Goal: Task Accomplishment & Management: Complete application form

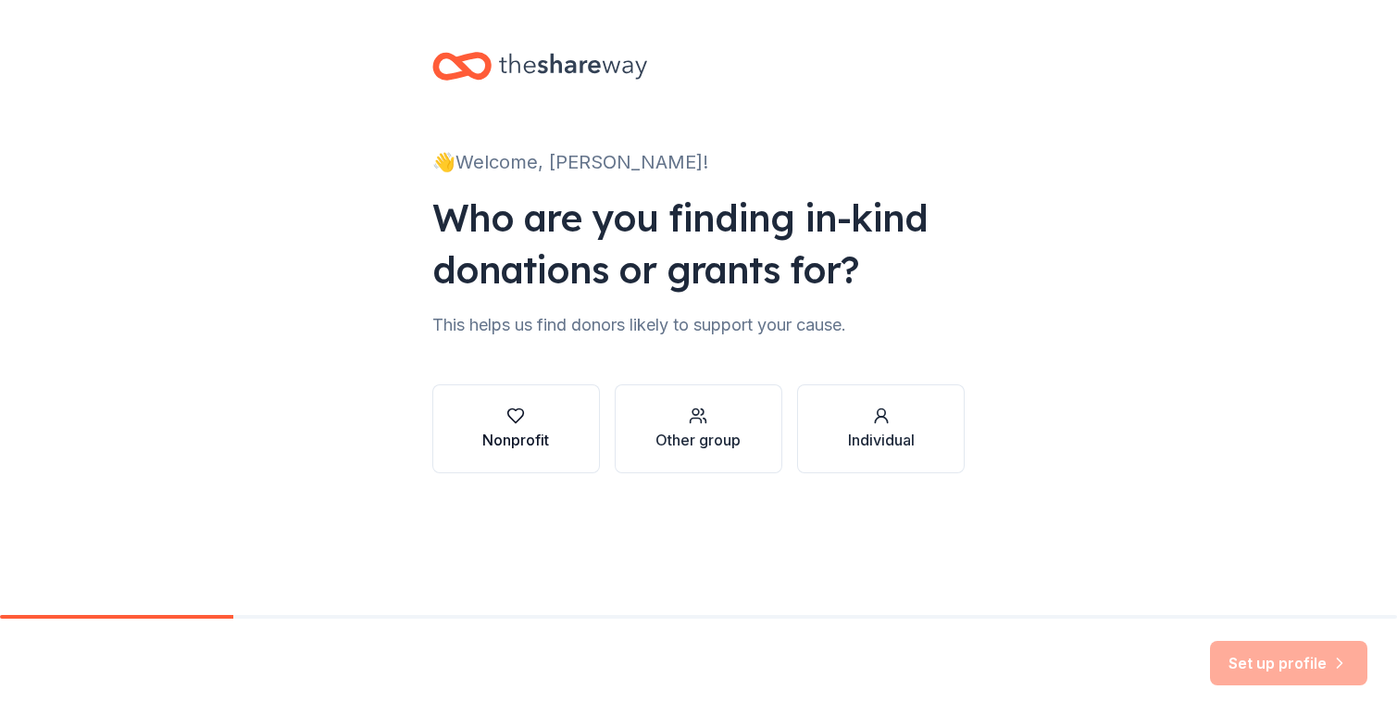
click at [530, 424] on div "button" at bounding box center [515, 415] width 67 height 19
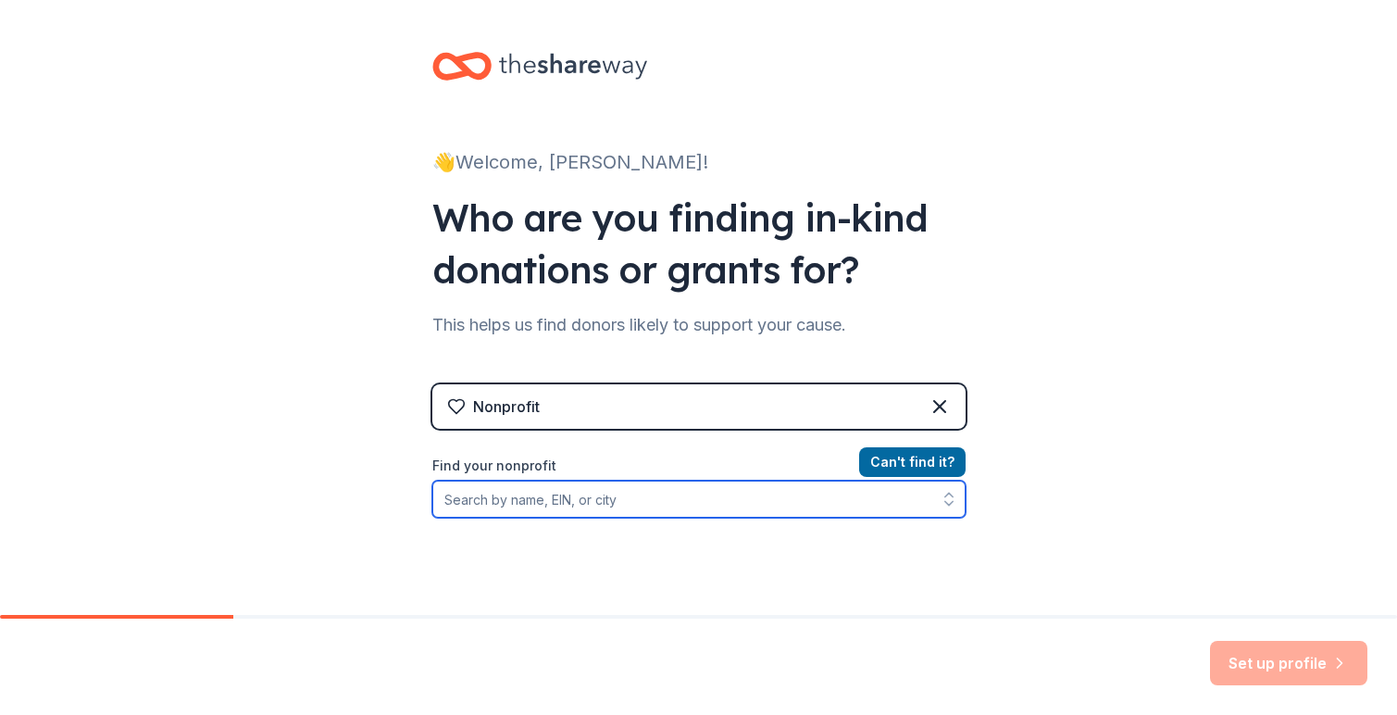
click at [481, 502] on input "Find your nonprofit" at bounding box center [698, 499] width 533 height 37
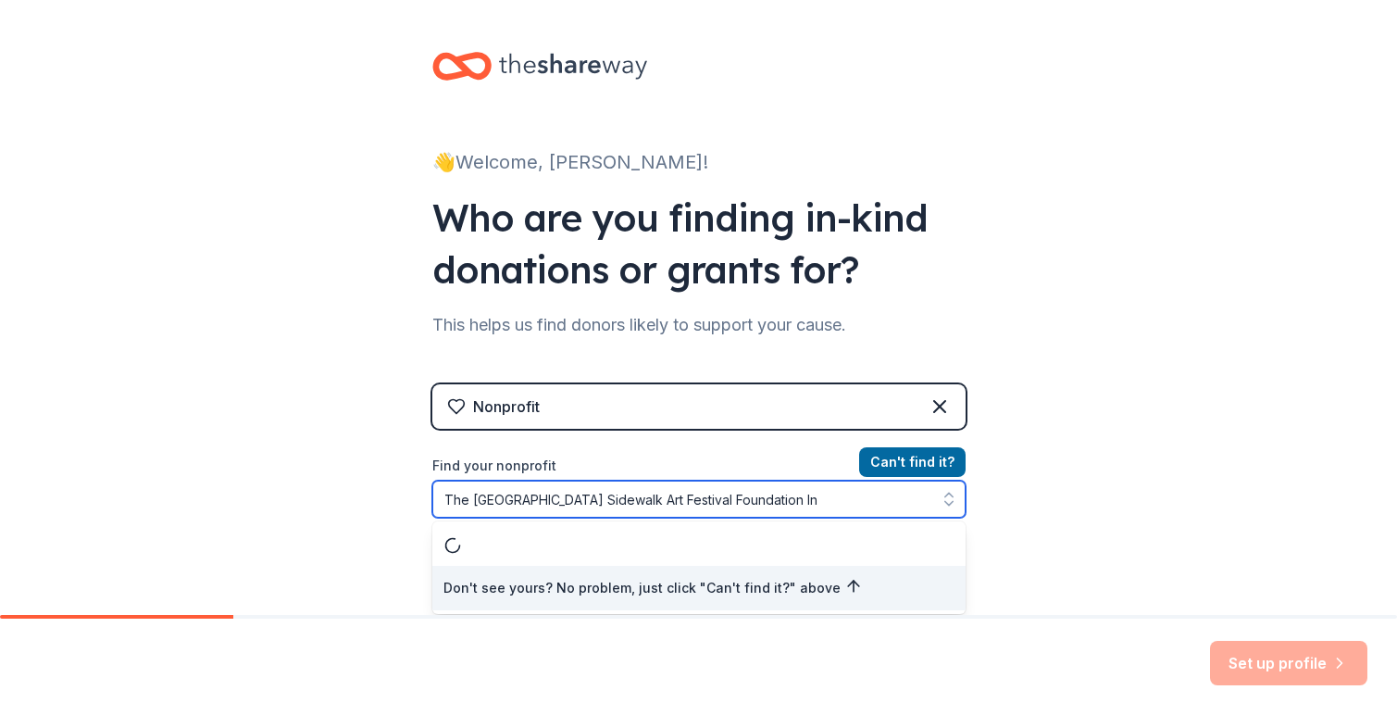
type input "The Winter Park Sidewalk Art Festival Foundation Inc"
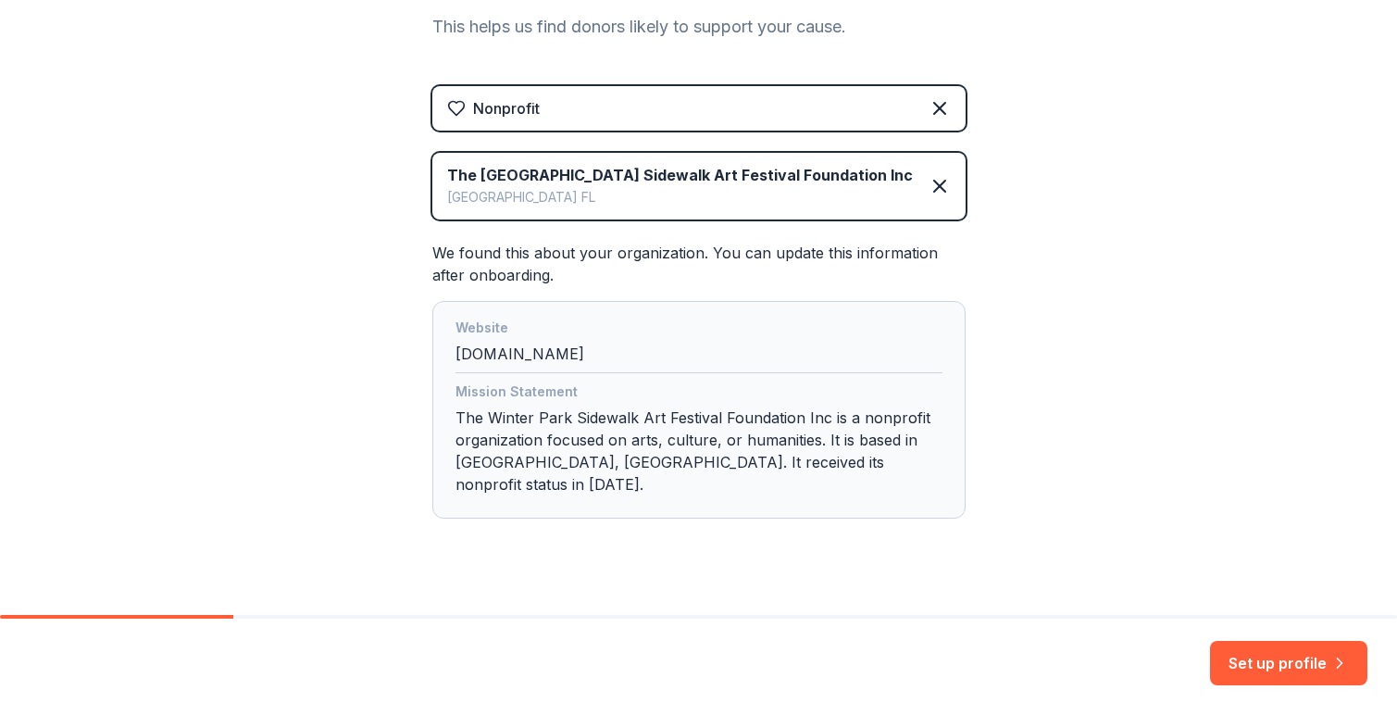
scroll to position [306, 0]
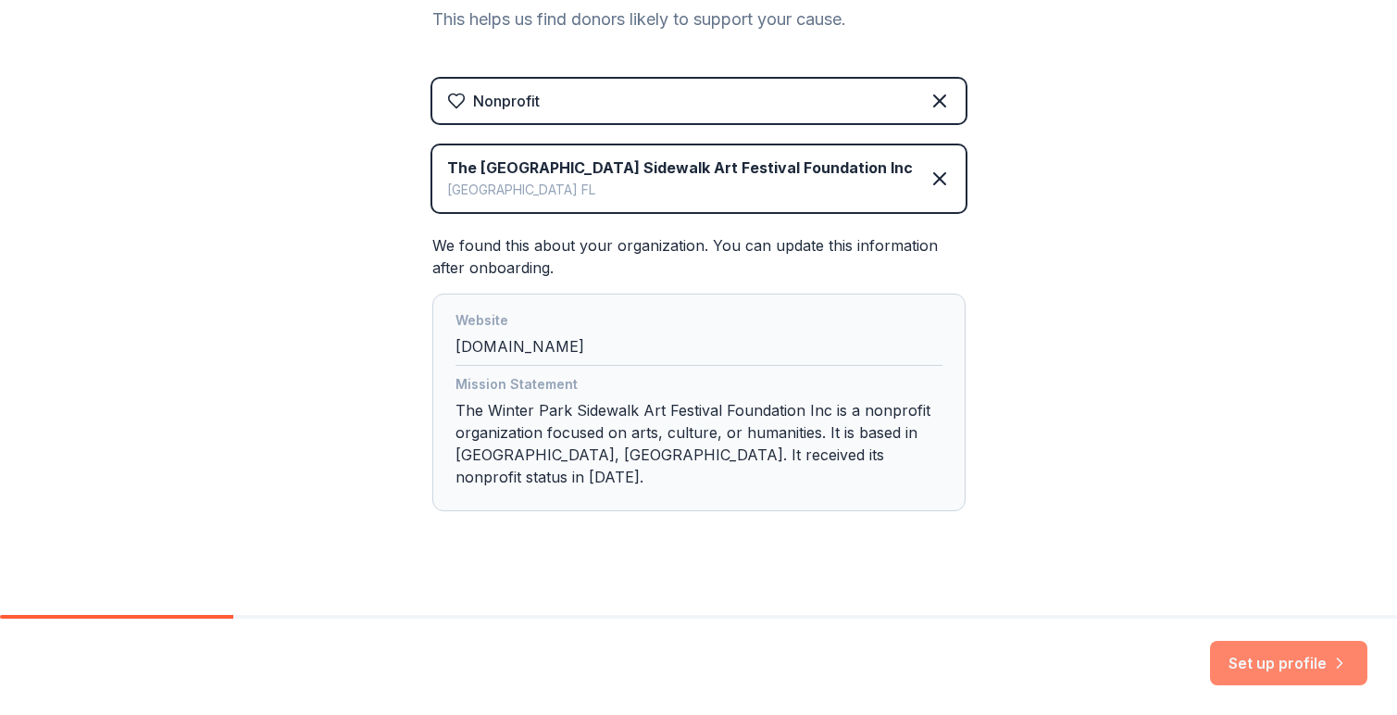
click at [1275, 663] on button "Set up profile" at bounding box center [1288, 663] width 157 height 44
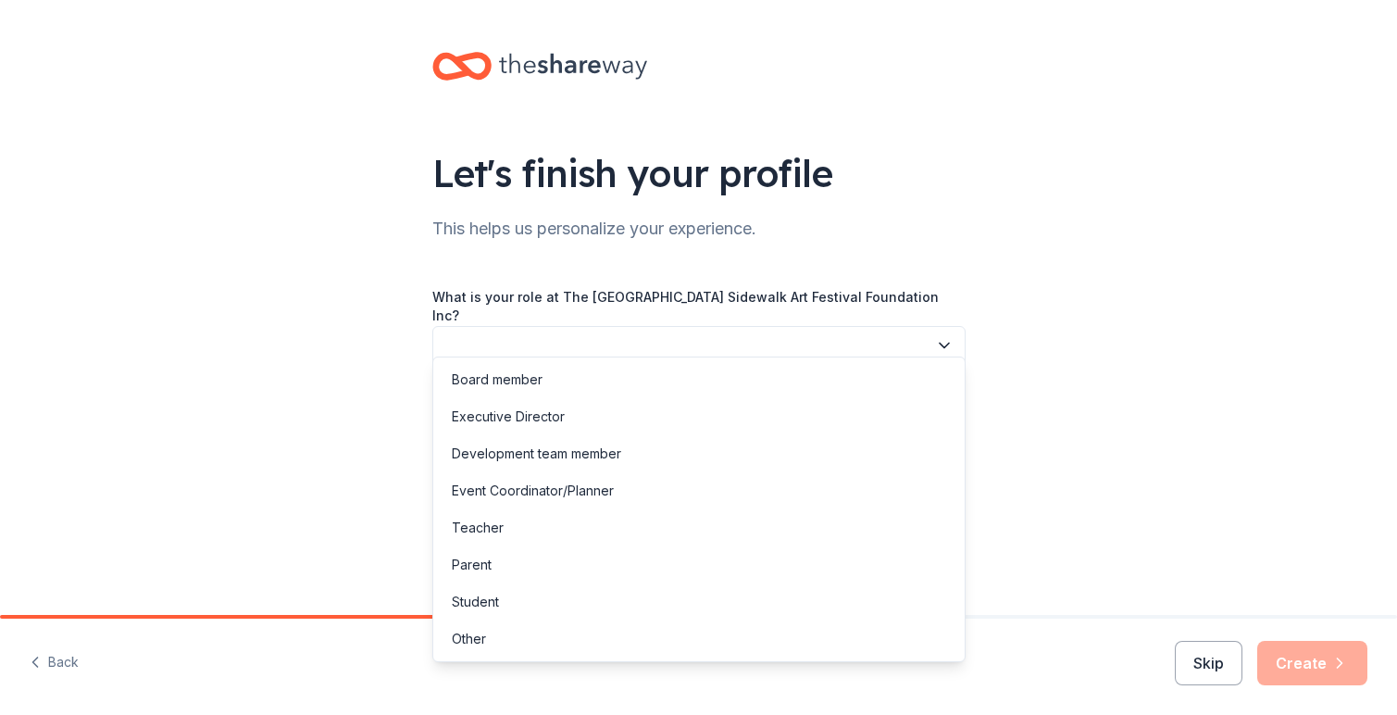
click at [471, 331] on button "button" at bounding box center [698, 345] width 533 height 39
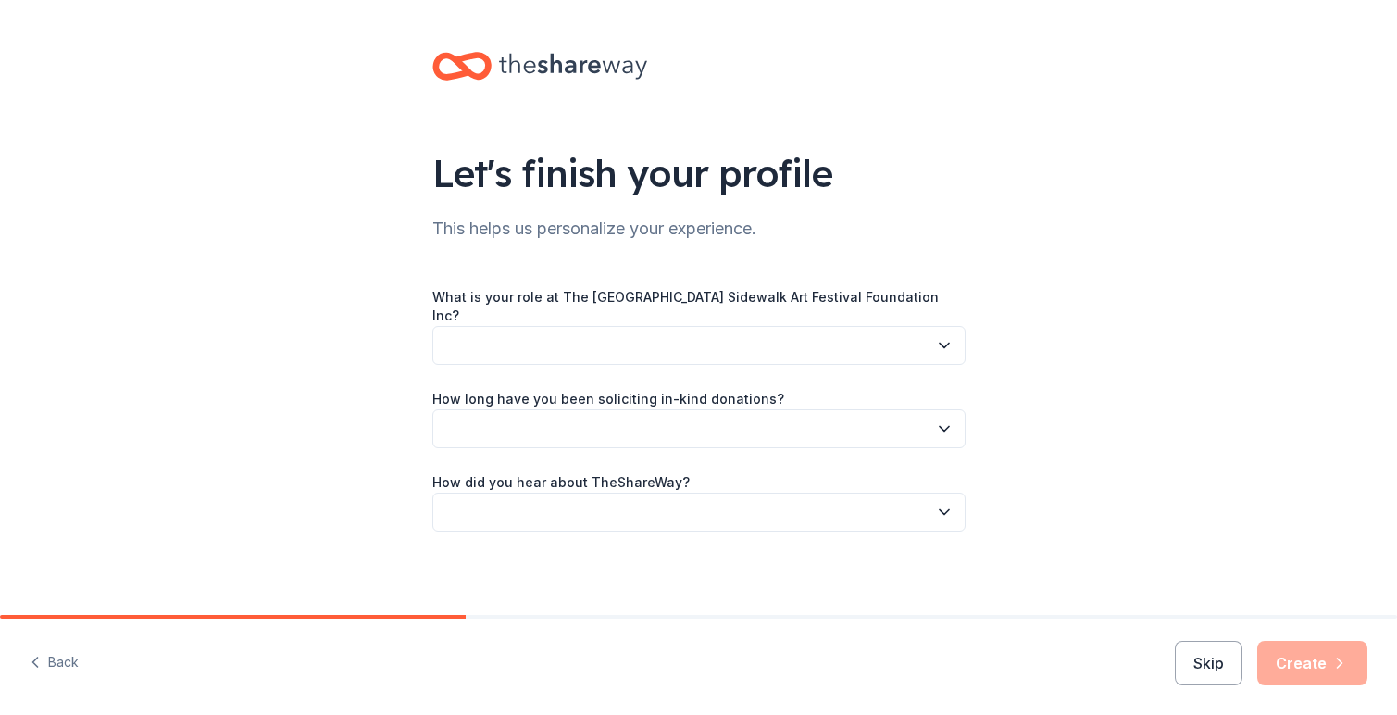
click at [469, 334] on button "button" at bounding box center [698, 345] width 533 height 39
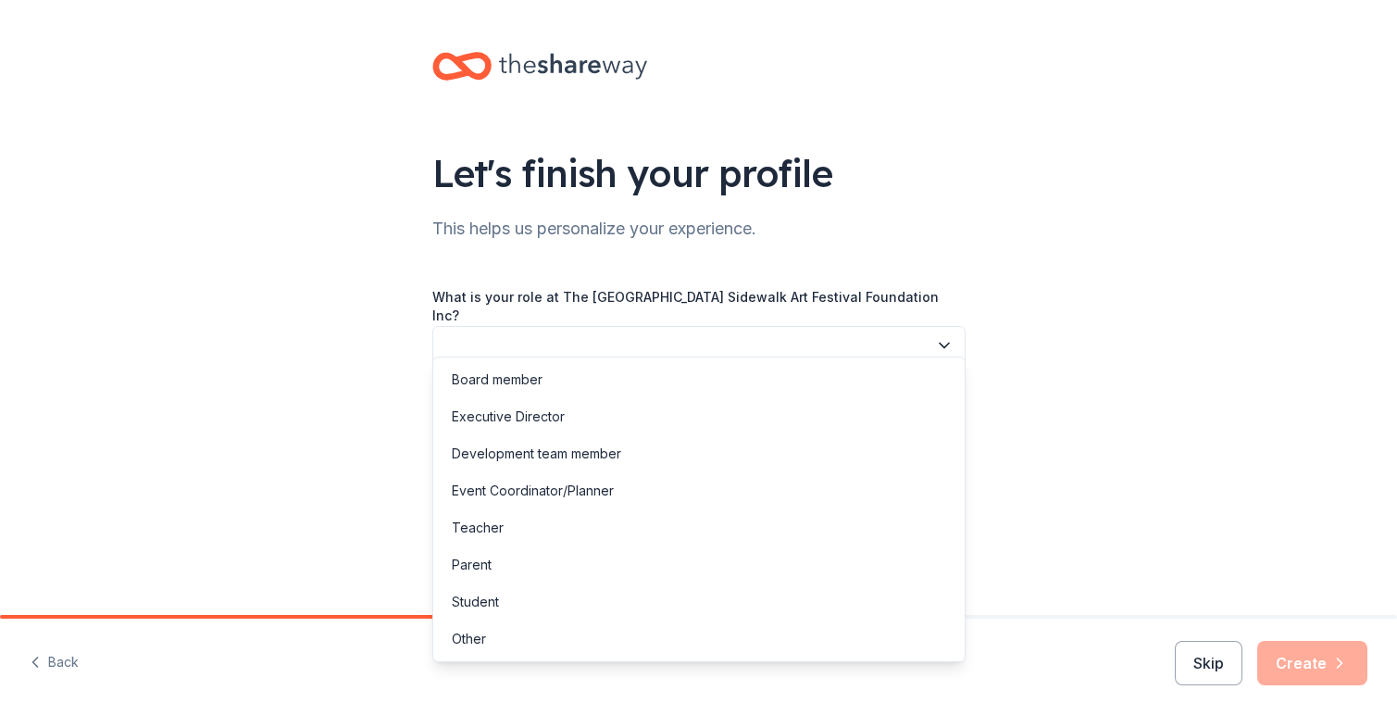
click at [470, 331] on button "button" at bounding box center [698, 345] width 533 height 39
click at [484, 637] on div "Other" at bounding box center [469, 639] width 34 height 22
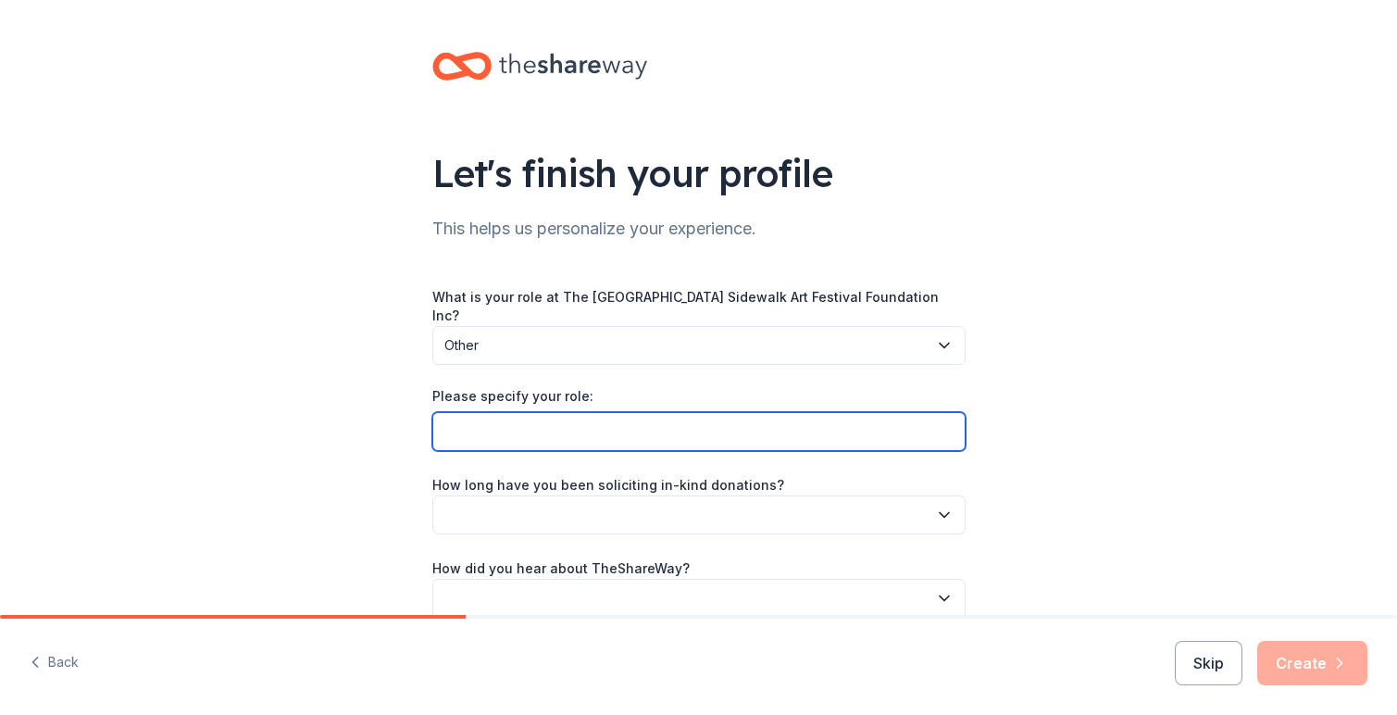
click at [473, 414] on input "Please specify your role:" at bounding box center [698, 431] width 533 height 39
type input "President of the board"
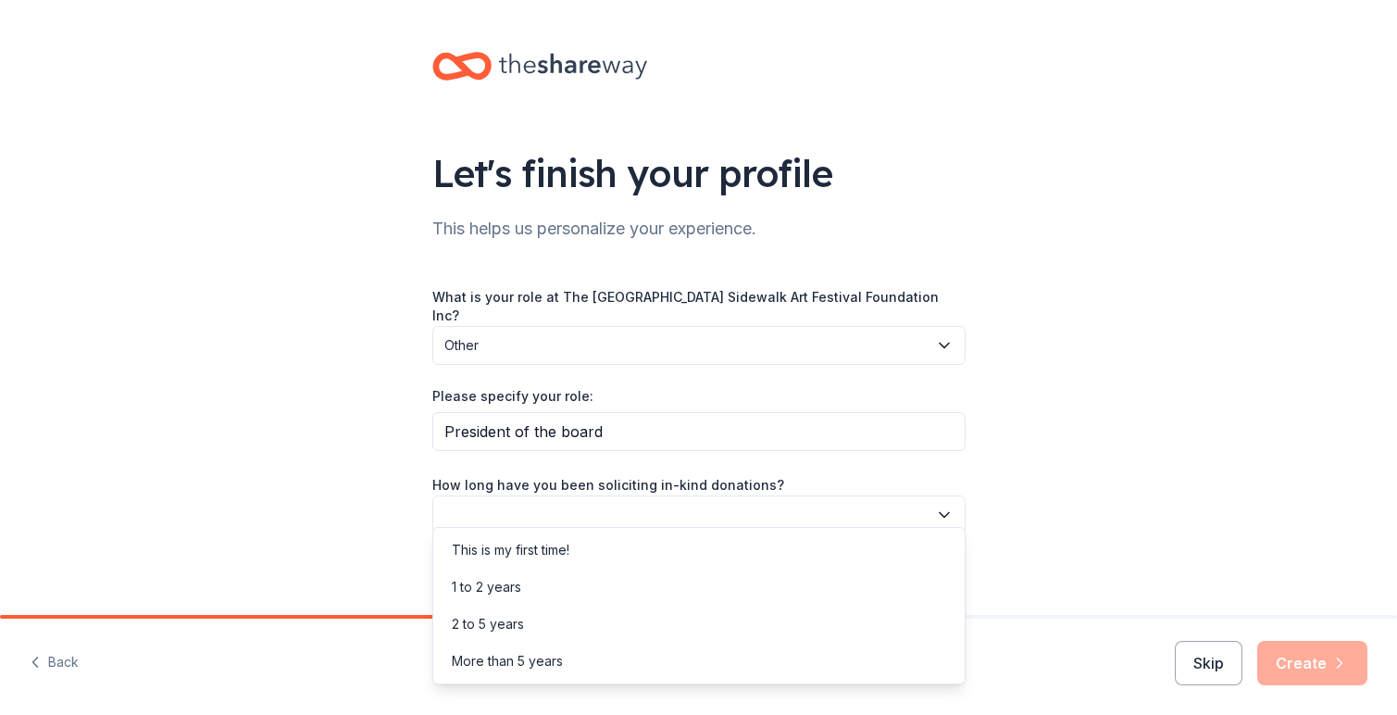
click at [944, 506] on icon "button" at bounding box center [944, 515] width 19 height 19
click at [497, 590] on div "1 to 2 years" at bounding box center [486, 587] width 69 height 22
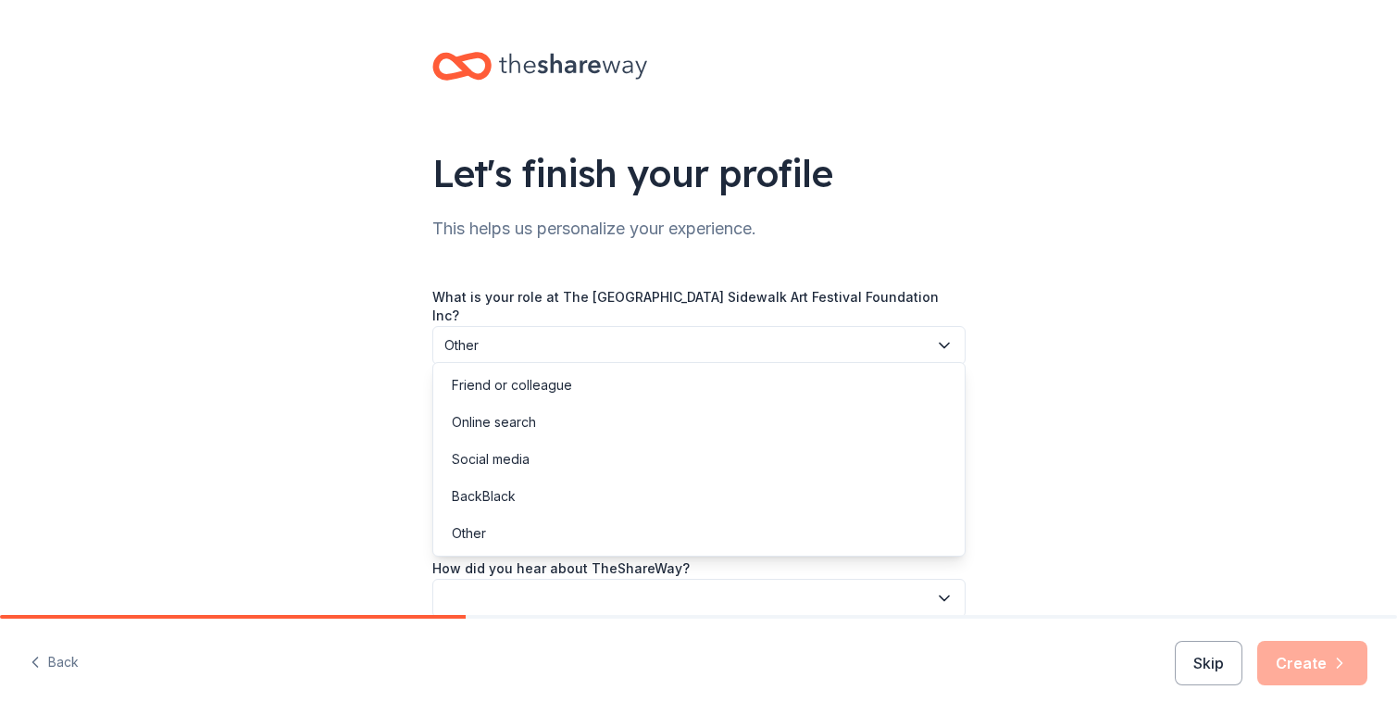
click at [484, 593] on button "button" at bounding box center [698, 598] width 533 height 39
click at [465, 539] on div "Other" at bounding box center [469, 533] width 34 height 22
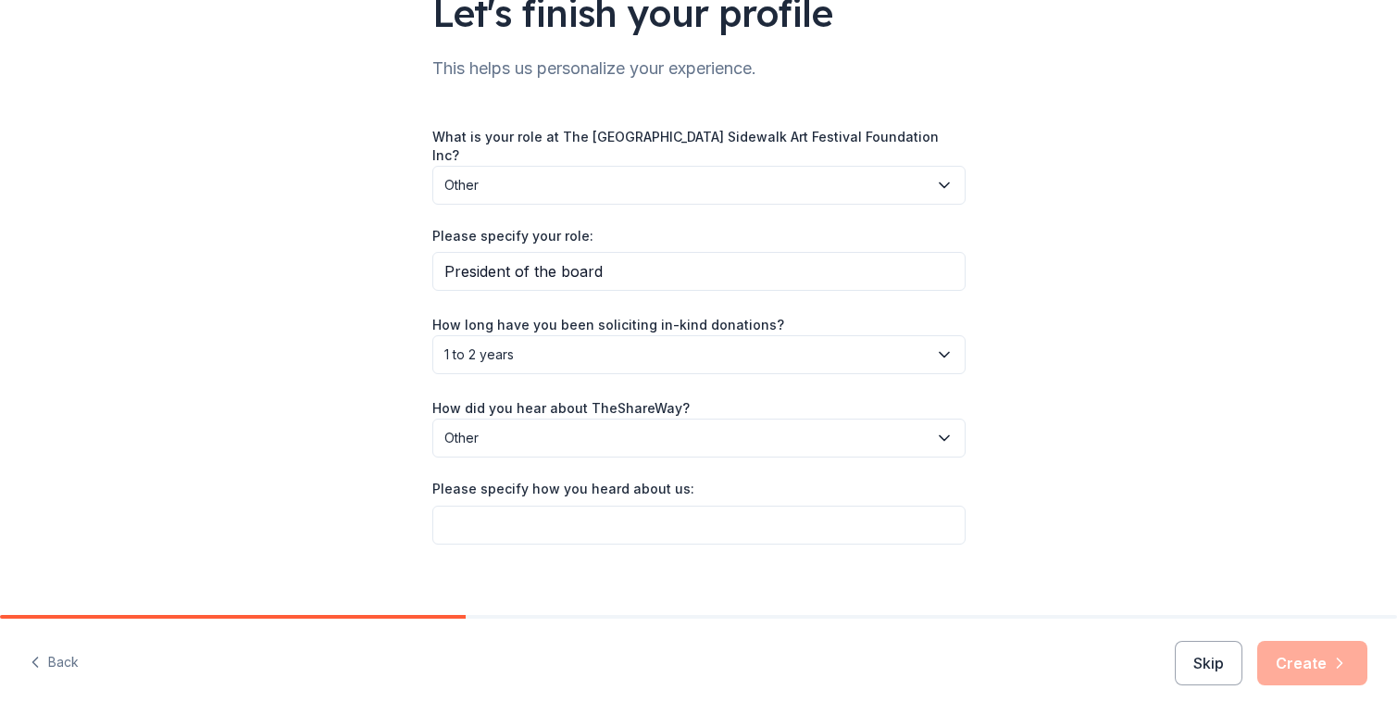
scroll to position [161, 0]
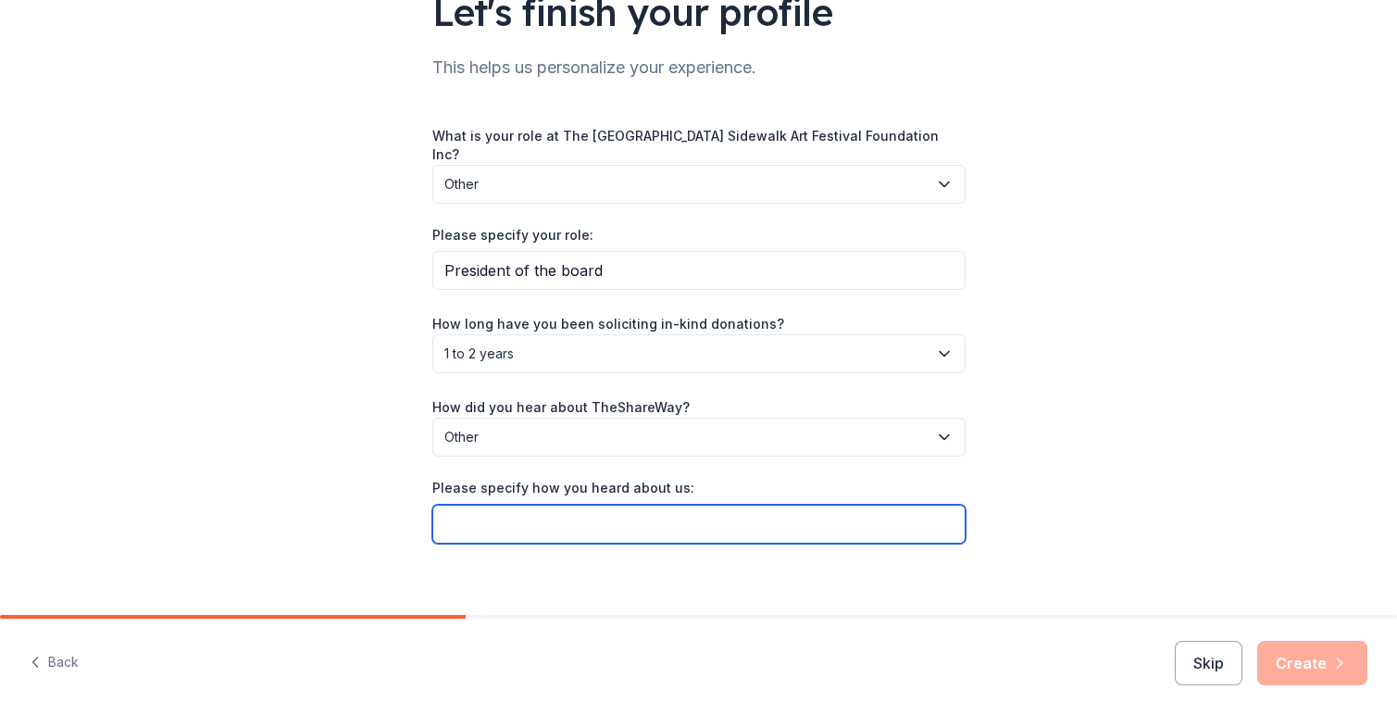
click at [458, 505] on input "Please specify how you heard about us:" at bounding box center [698, 524] width 533 height 39
type input "T"
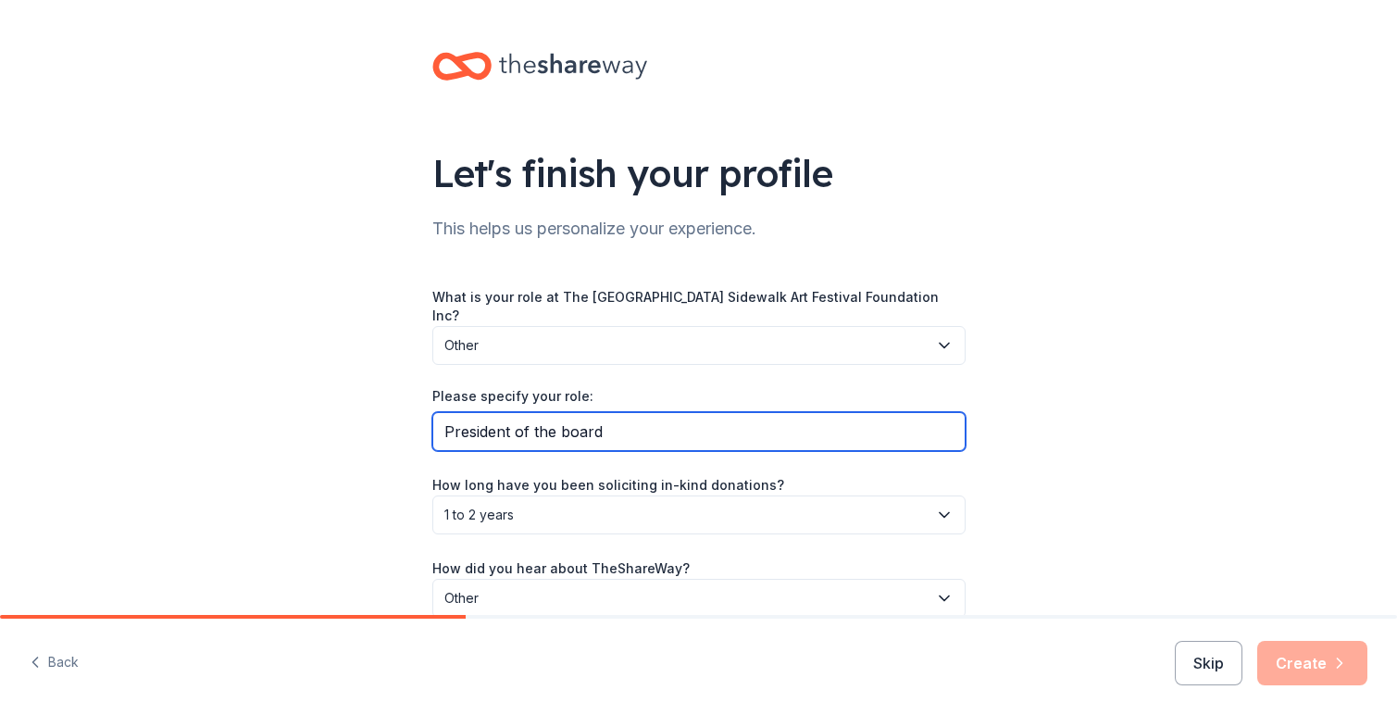
click at [565, 418] on input "President of the board" at bounding box center [698, 431] width 533 height 39
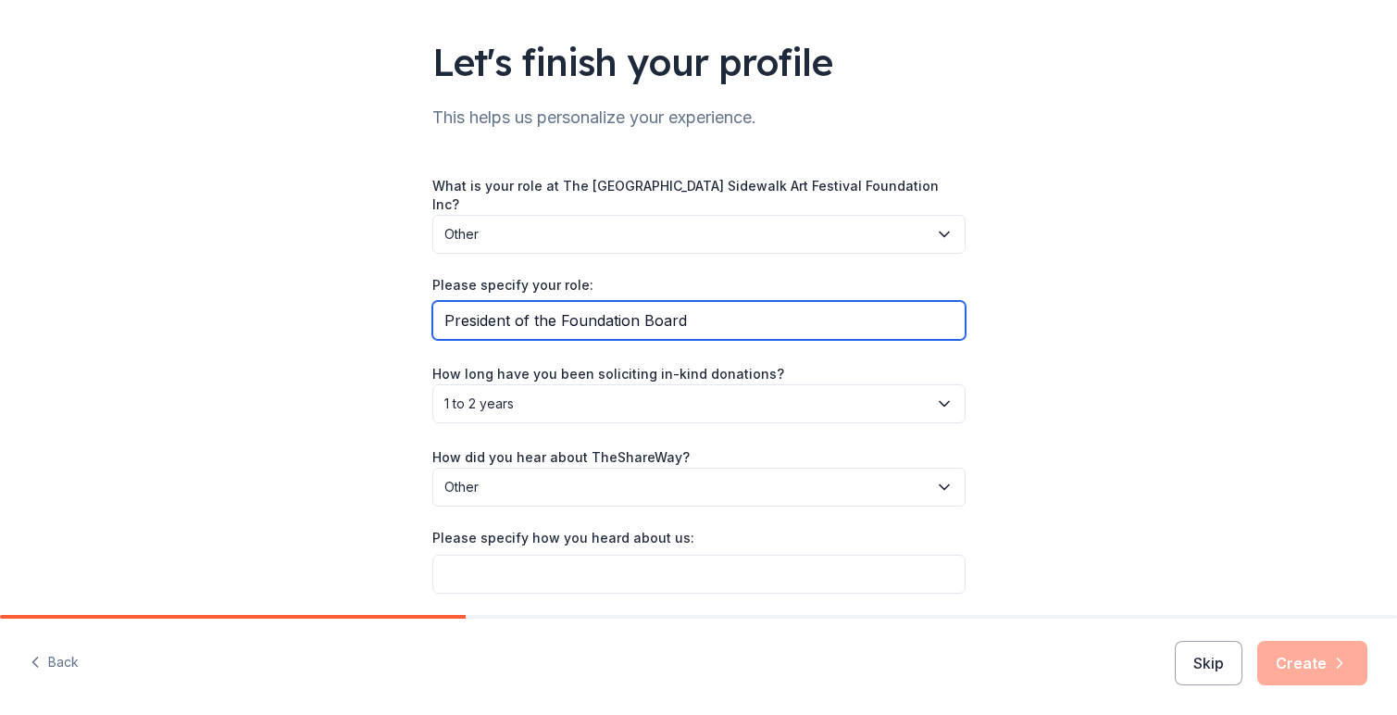
scroll to position [163, 0]
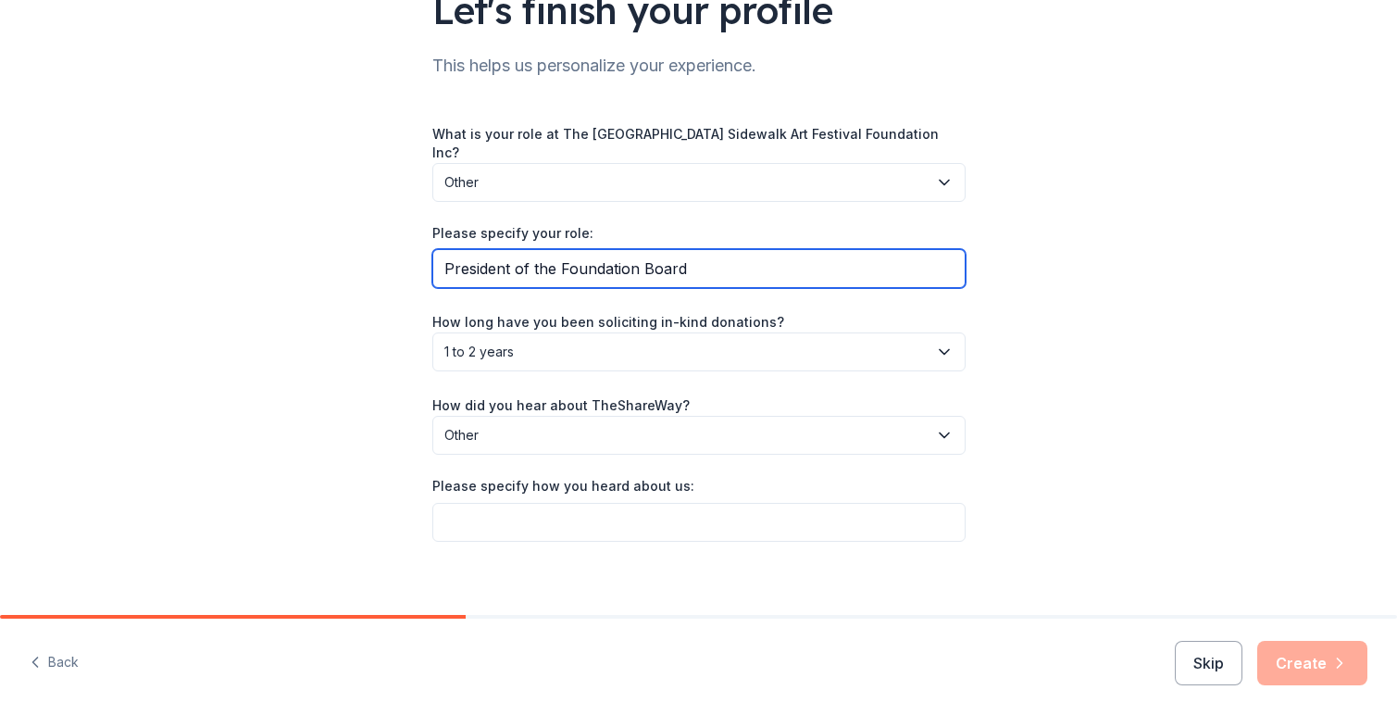
type input "President of the Foundation Board"
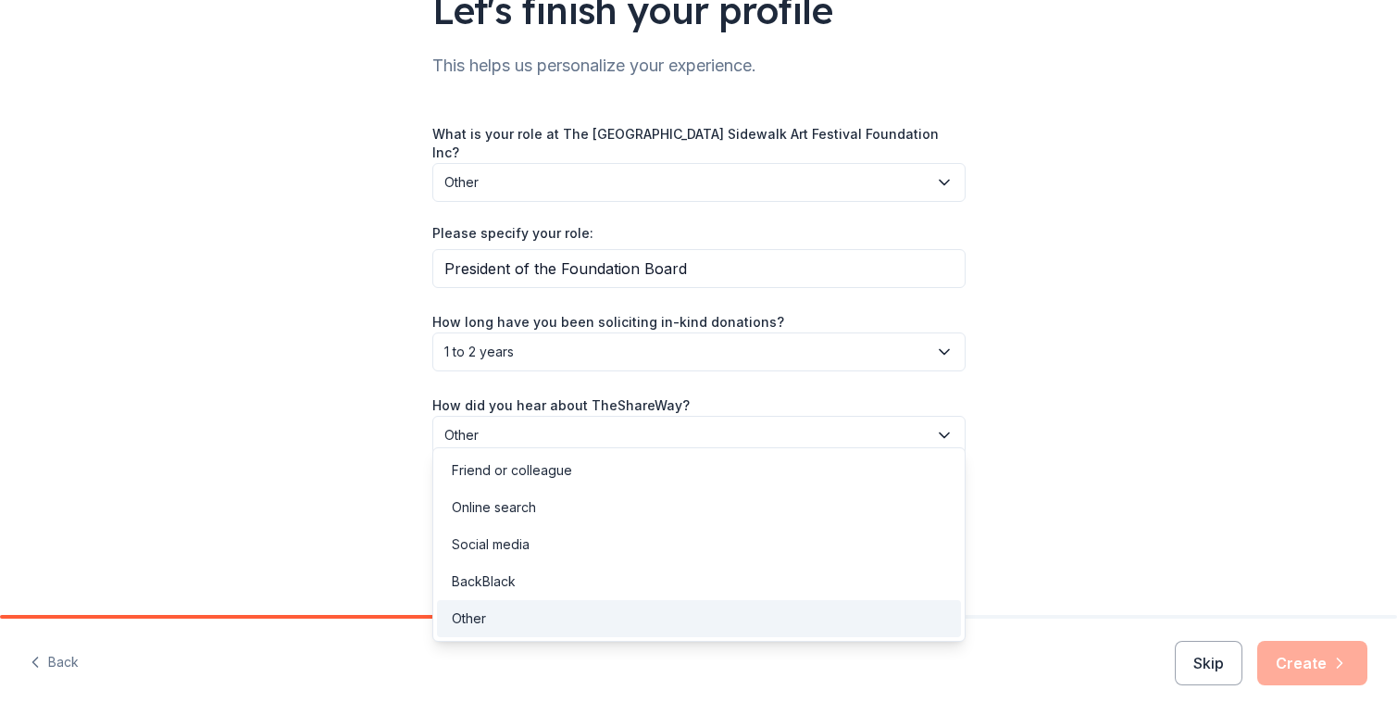
click at [477, 424] on span "Other" at bounding box center [685, 435] width 483 height 22
click at [475, 424] on span "Other" at bounding box center [685, 435] width 483 height 22
click at [542, 457] on div "Friend or colleague" at bounding box center [699, 470] width 524 height 37
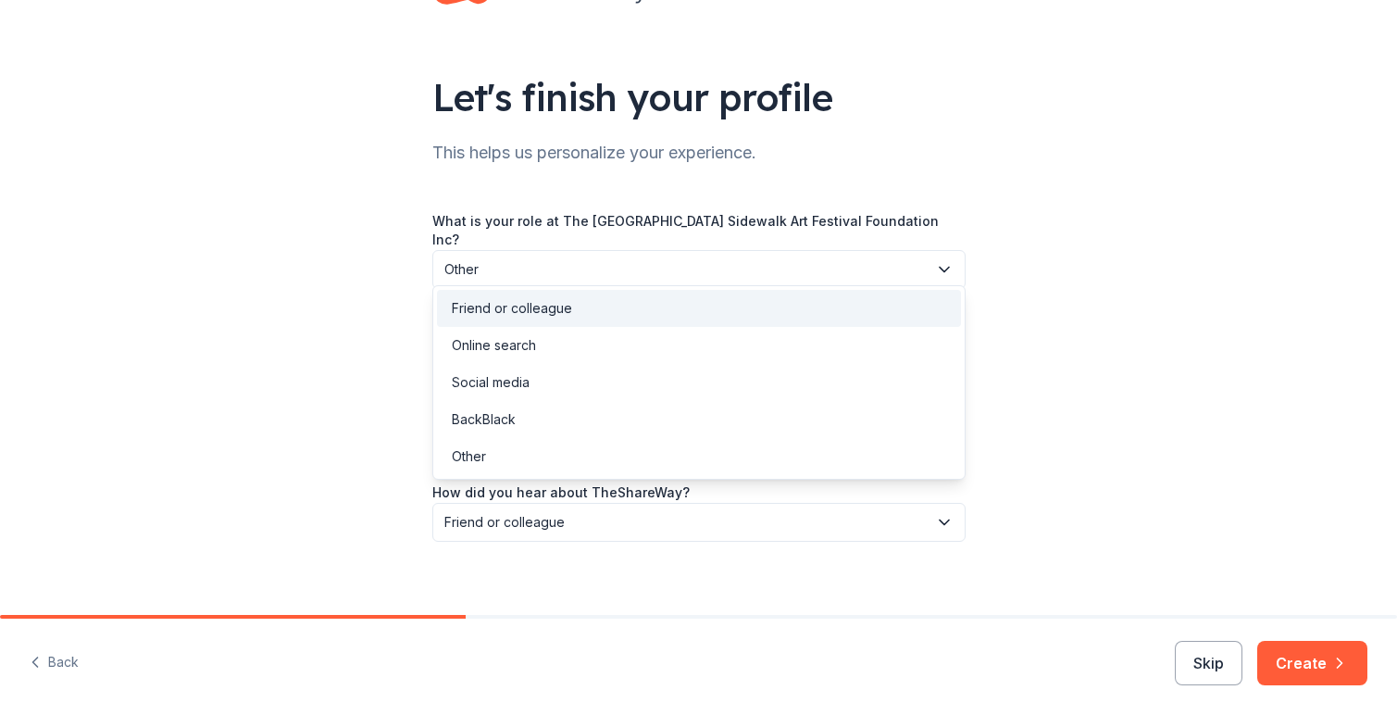
click at [567, 511] on span "Friend or colleague" at bounding box center [685, 522] width 483 height 22
click at [493, 455] on div "Other" at bounding box center [699, 456] width 524 height 37
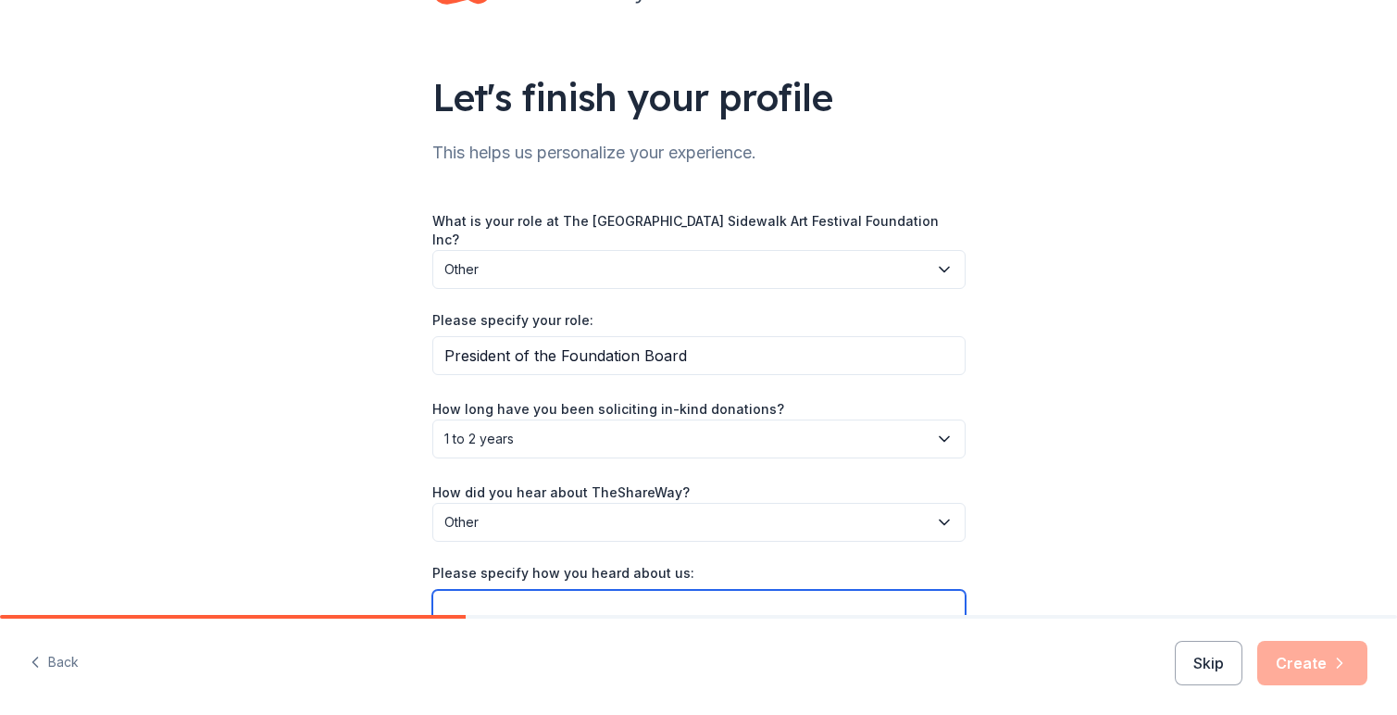
click at [482, 590] on input "Please specify how you heard about us:" at bounding box center [698, 609] width 533 height 39
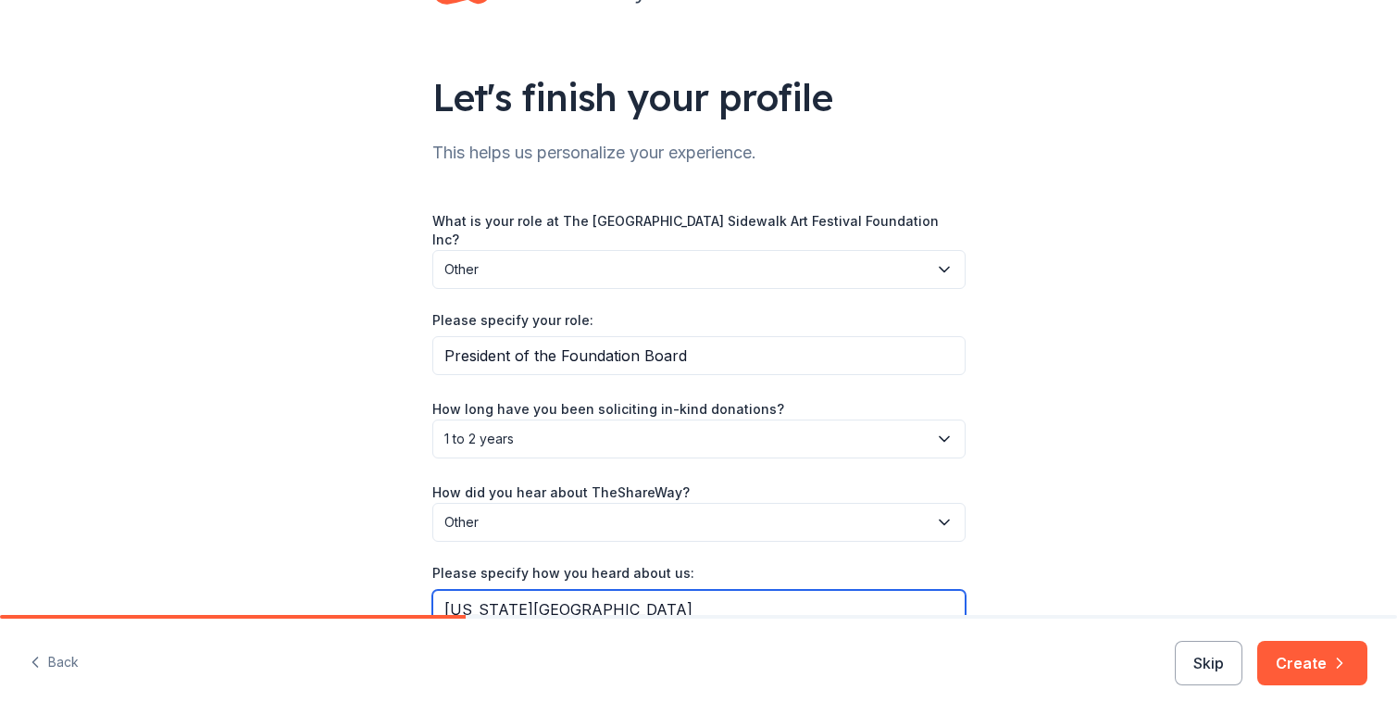
type input "Texas Roadhouse"
click at [1024, 512] on div "Let's finish your profile This helps us personalize your experience. What is yo…" at bounding box center [698, 320] width 1397 height 793
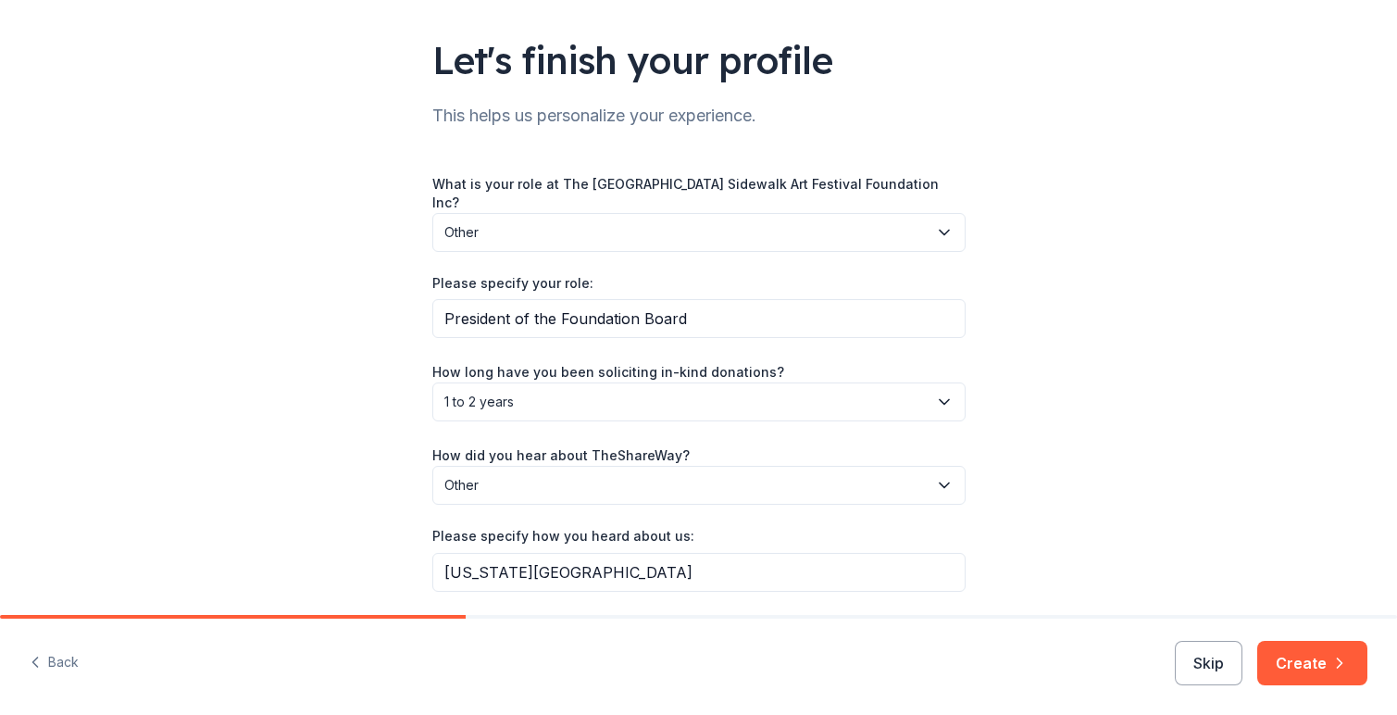
scroll to position [163, 0]
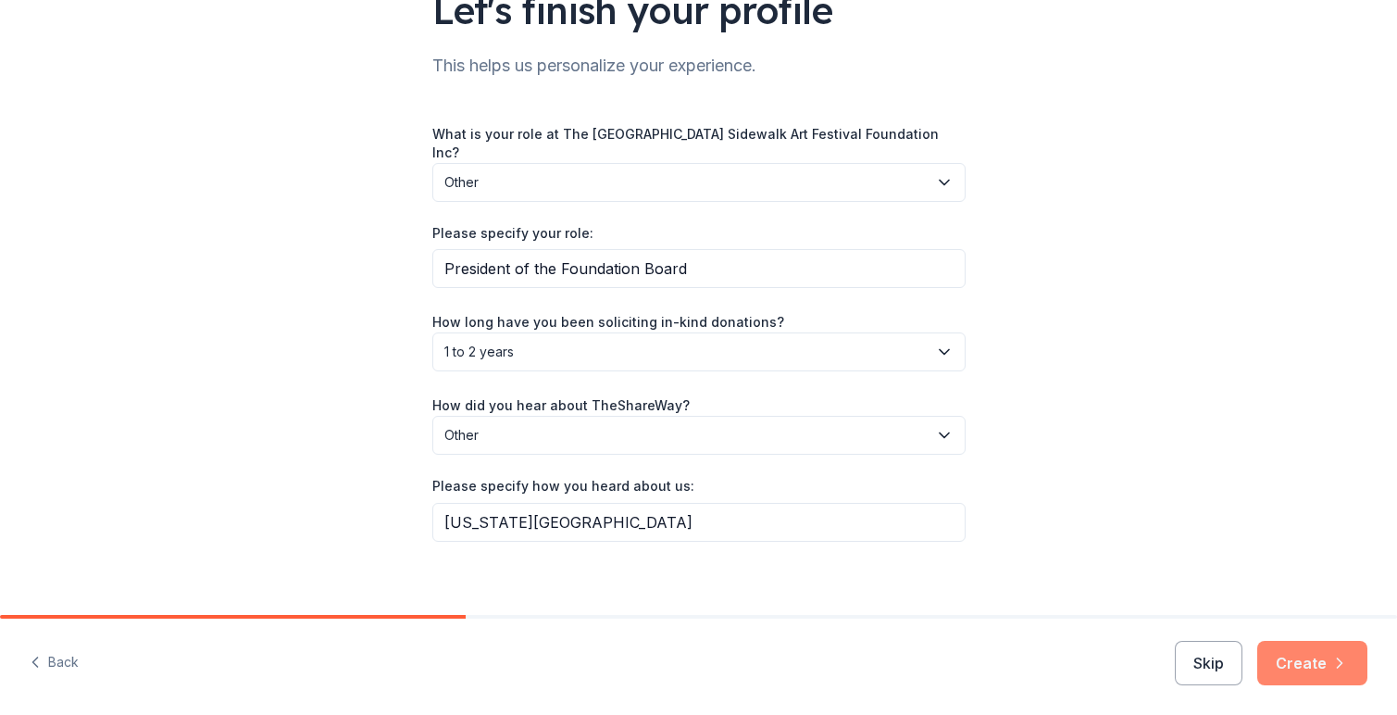
click at [1315, 661] on button "Create" at bounding box center [1312, 663] width 110 height 44
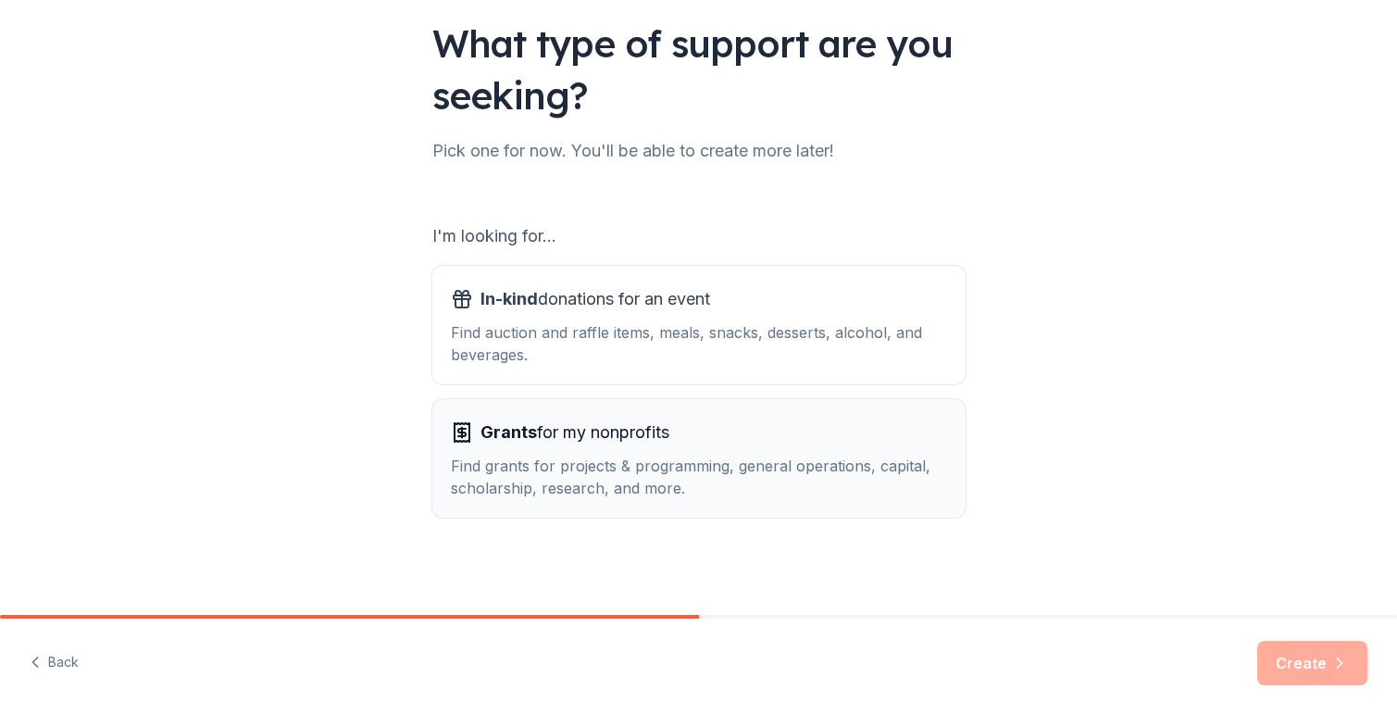
scroll to position [132, 0]
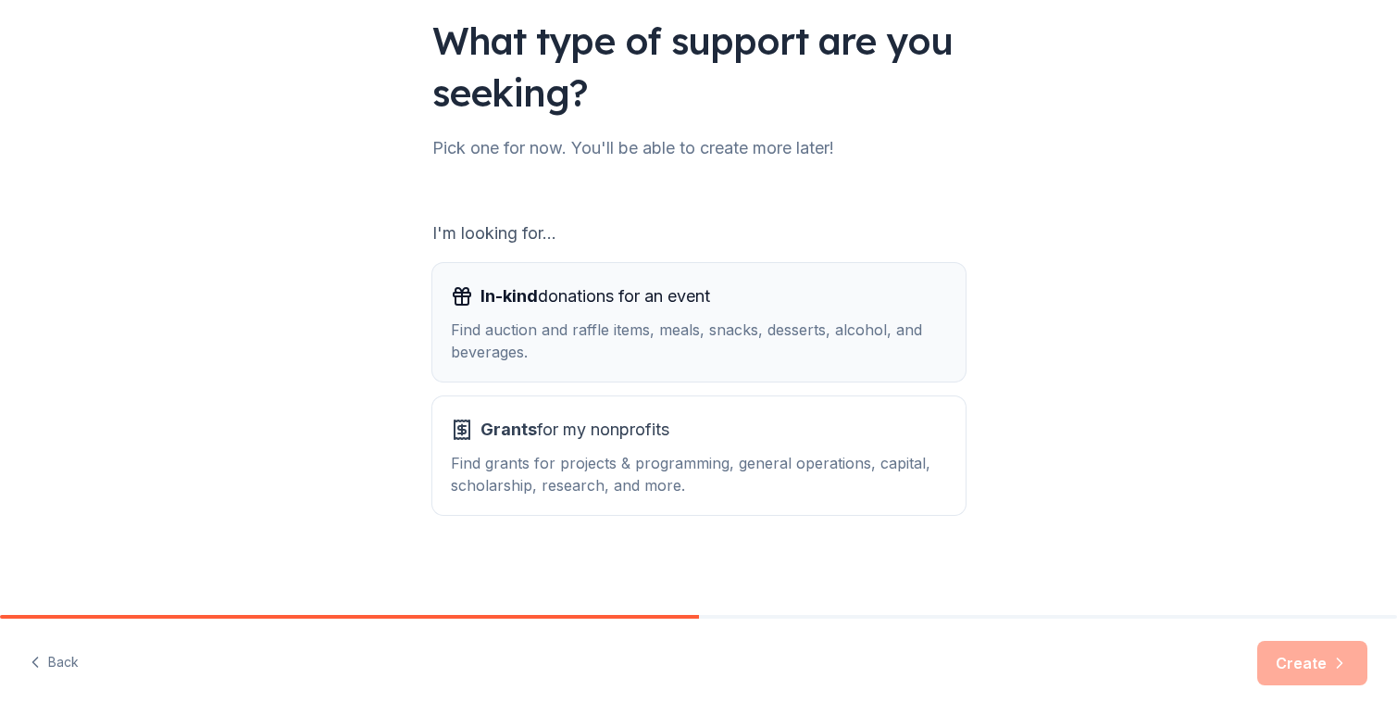
click at [557, 296] on span "In-kind donations for an event" at bounding box center [596, 296] width 230 height 30
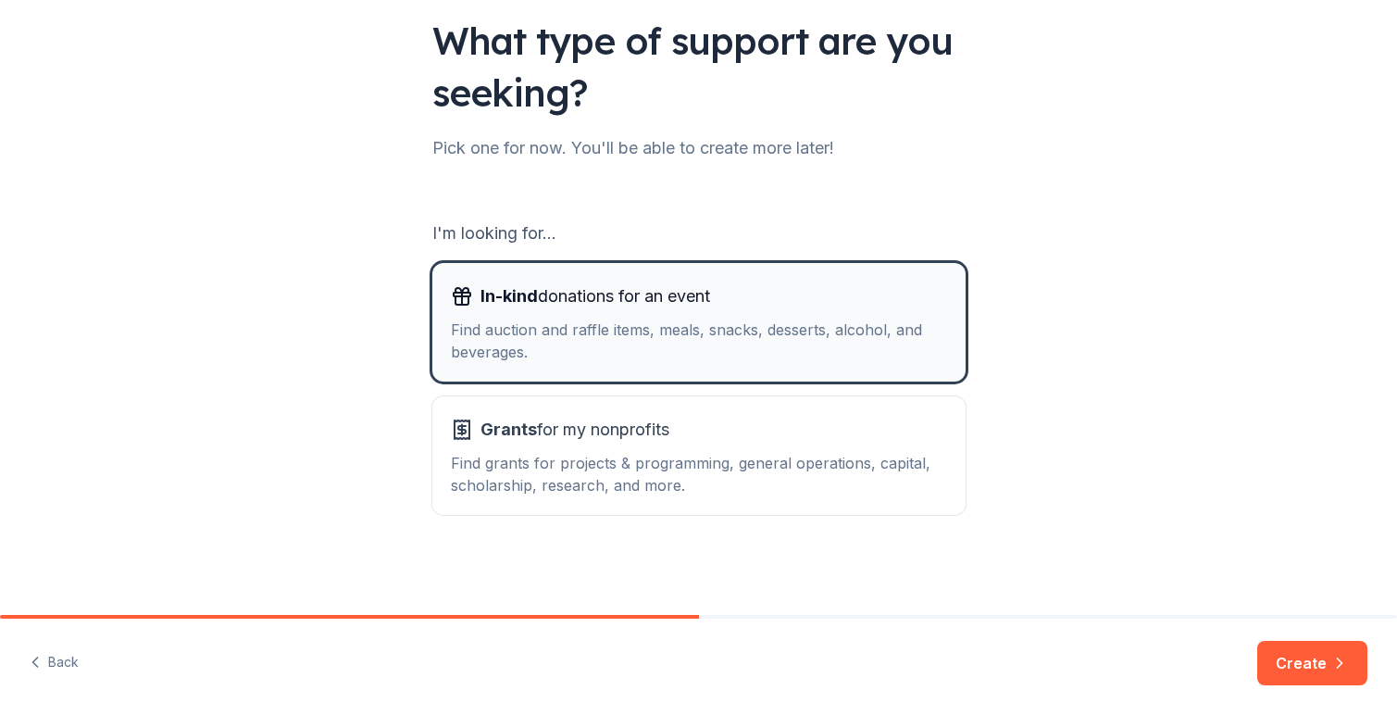
click at [555, 298] on span "In-kind donations for an event" at bounding box center [596, 296] width 230 height 30
click at [1299, 665] on button "Create" at bounding box center [1312, 663] width 110 height 44
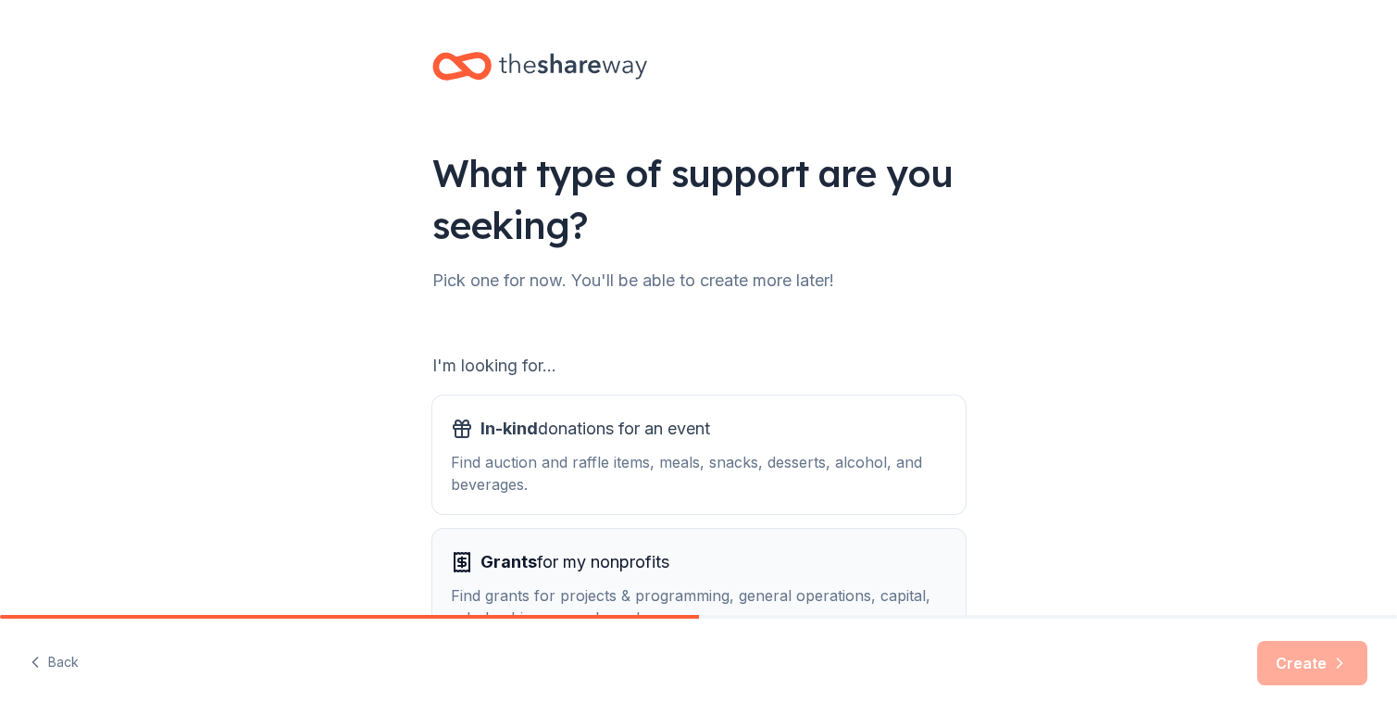
click at [616, 562] on span "Grants for my nonprofits" at bounding box center [575, 562] width 189 height 30
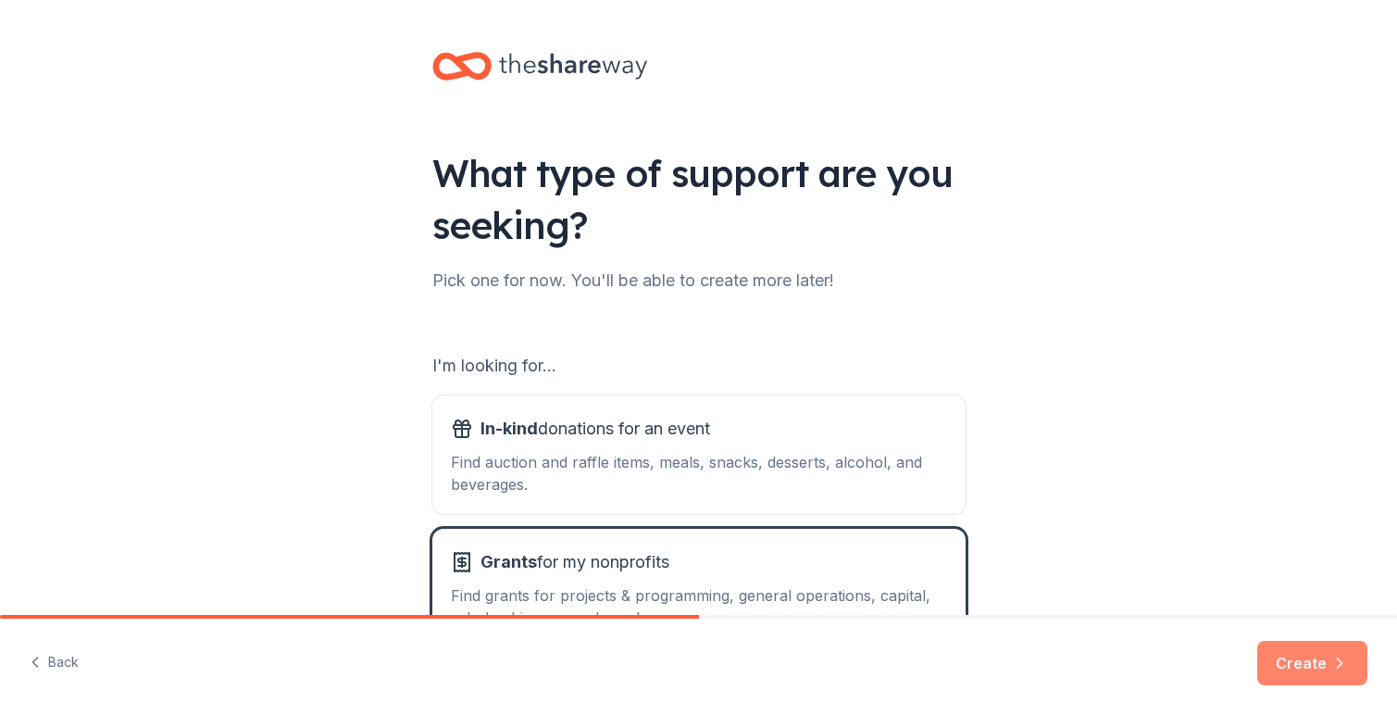
click at [1311, 658] on button "Create" at bounding box center [1312, 663] width 110 height 44
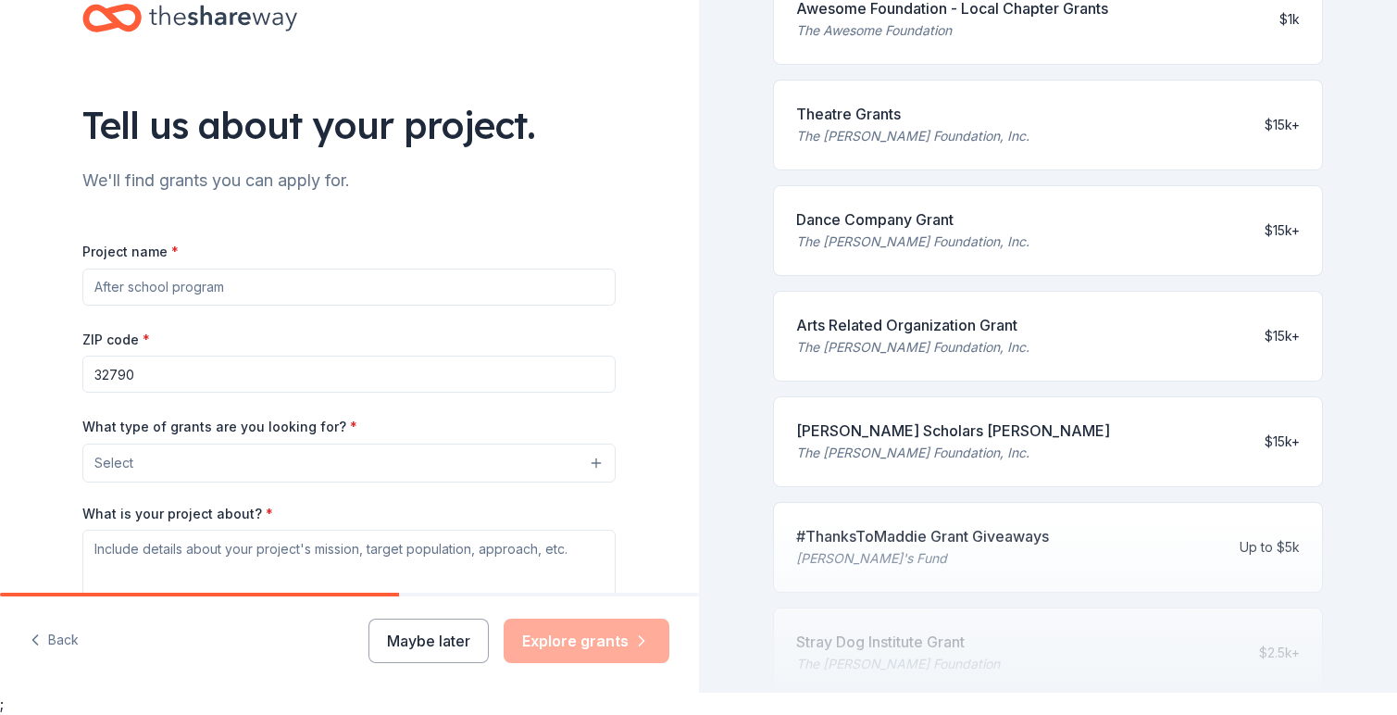
scroll to position [24, 0]
click at [259, 281] on input "Project name *" at bounding box center [348, 288] width 533 height 37
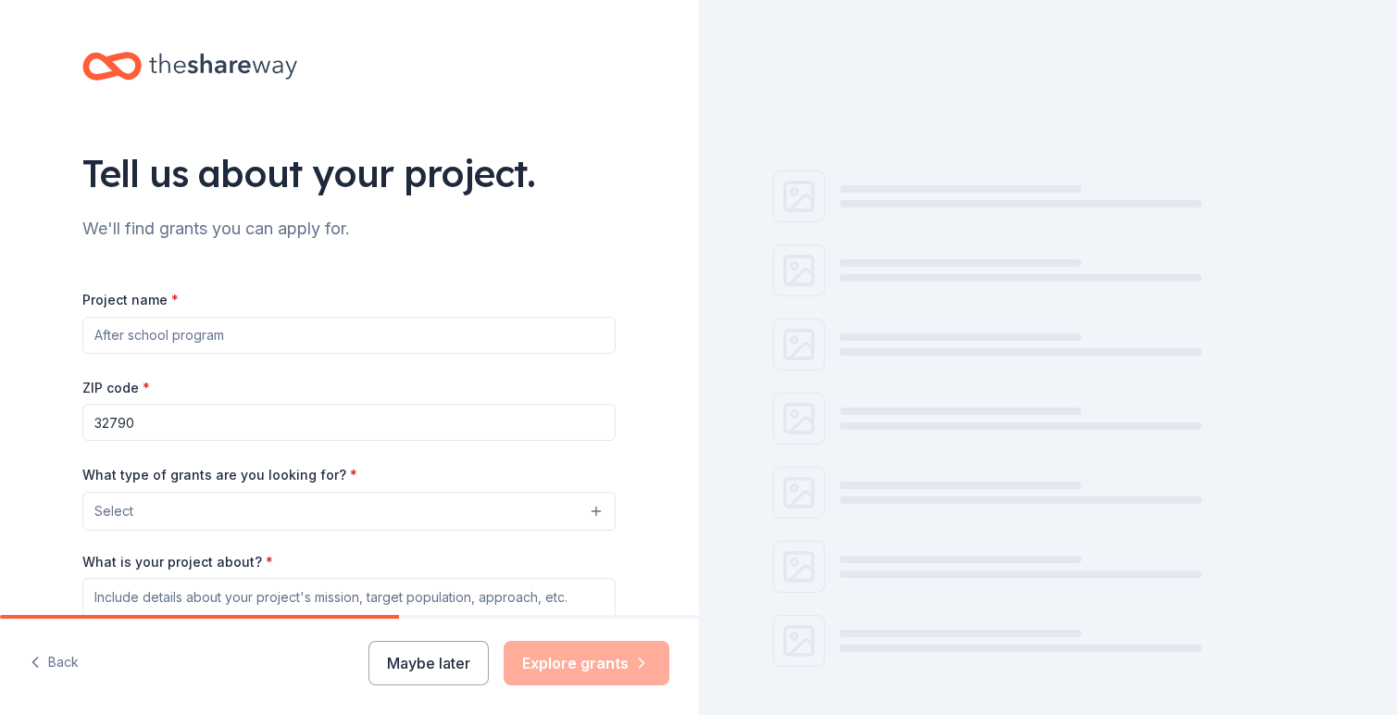
scroll to position [22, 0]
